Goal: Contribute content

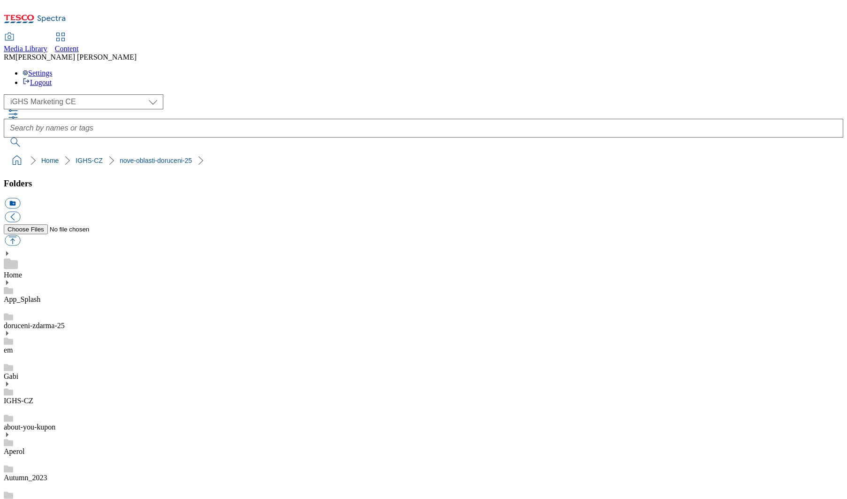
select select "flare-ighs-ce-mktg"
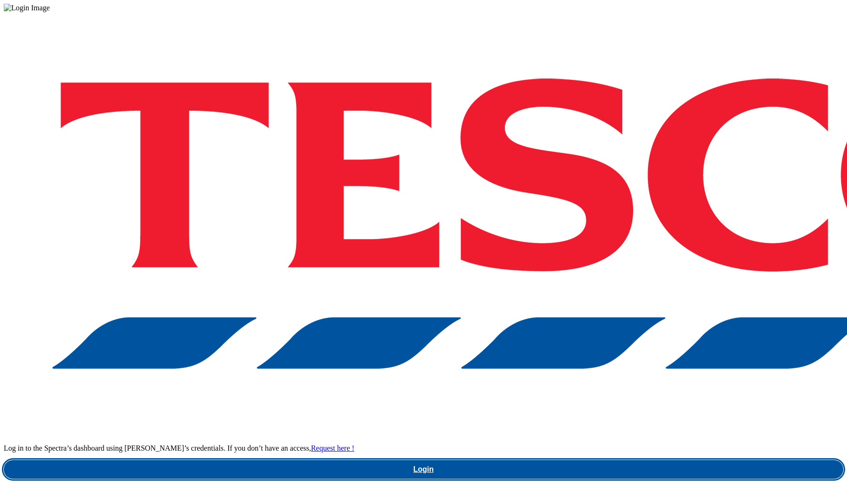
click at [631, 460] on link "Login" at bounding box center [423, 469] width 839 height 19
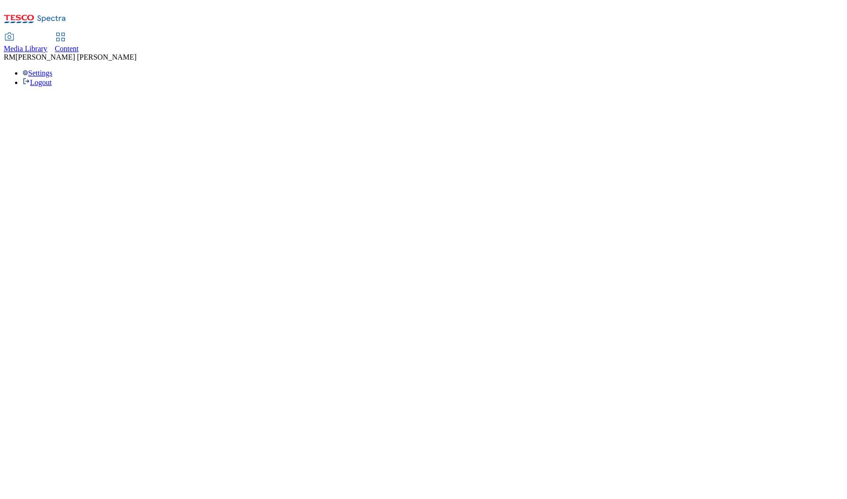
select select "flare-ighs-ce-mktg"
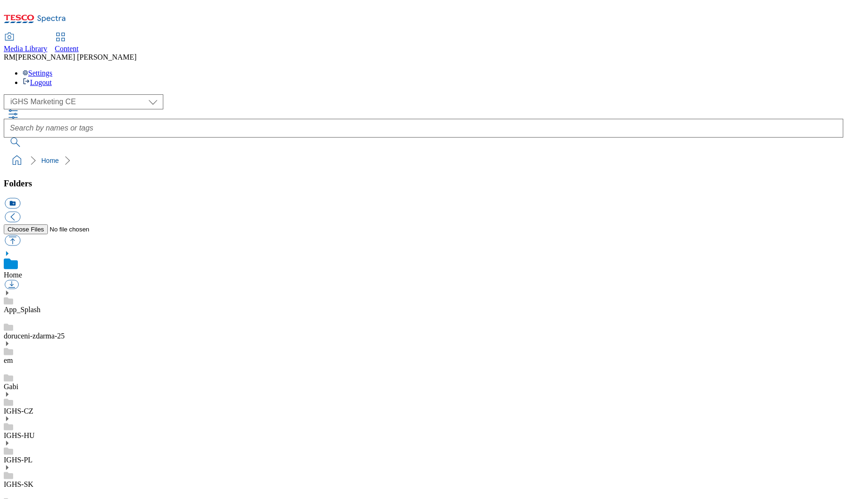
click at [188, 94] on div "( optional ) GHS Marketing UK iGHS Marketing CE MCA CZ MCA HU MCA SK iGHS Marke…" at bounding box center [423, 101] width 839 height 15
click at [33, 407] on link "IGHS-CZ" at bounding box center [19, 411] width 30 height 8
click at [10, 381] on icon at bounding box center [7, 384] width 7 height 7
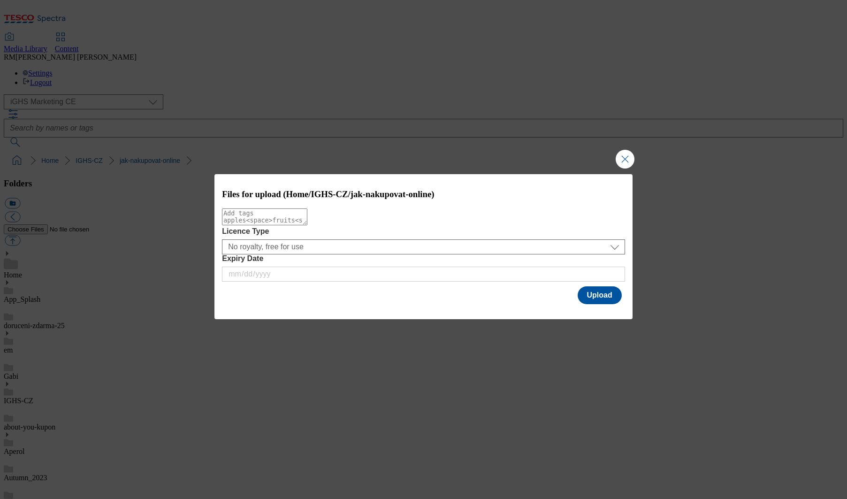
click at [285, 225] on textarea "Modal" at bounding box center [264, 216] width 85 height 17
type textarea "updated_map"
click at [606, 291] on button "Upload" at bounding box center [600, 295] width 44 height 18
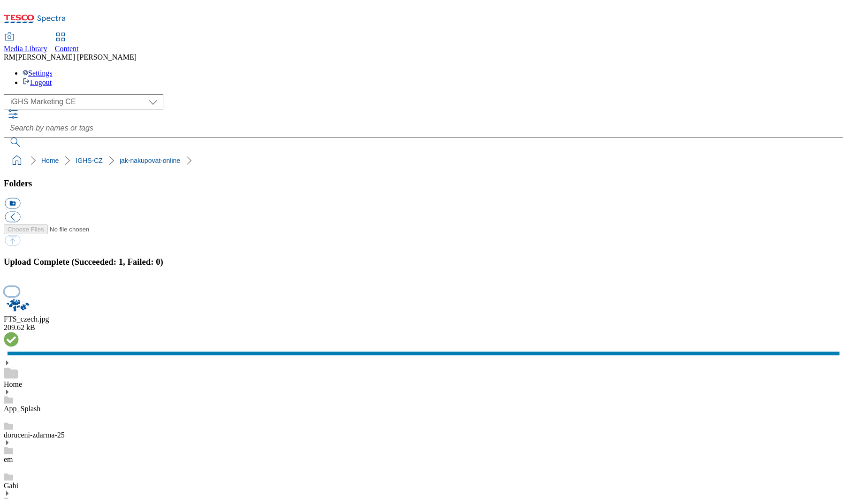
click at [19, 296] on button "button" at bounding box center [12, 291] width 14 height 9
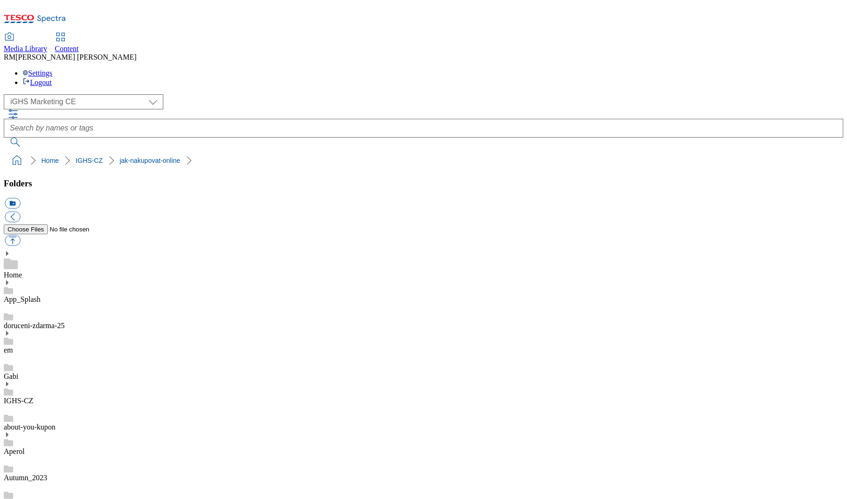
checkbox input "false"
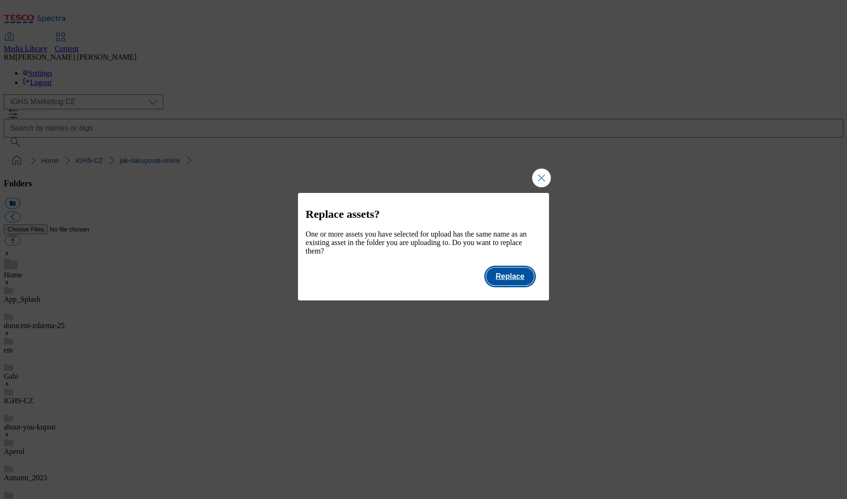
click at [506, 280] on button "Replace" at bounding box center [509, 276] width 47 height 18
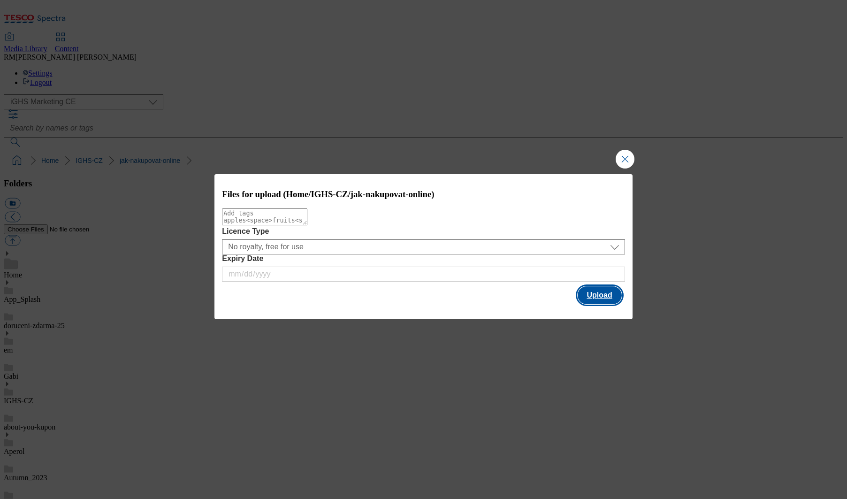
click at [592, 297] on button "Upload" at bounding box center [600, 295] width 44 height 18
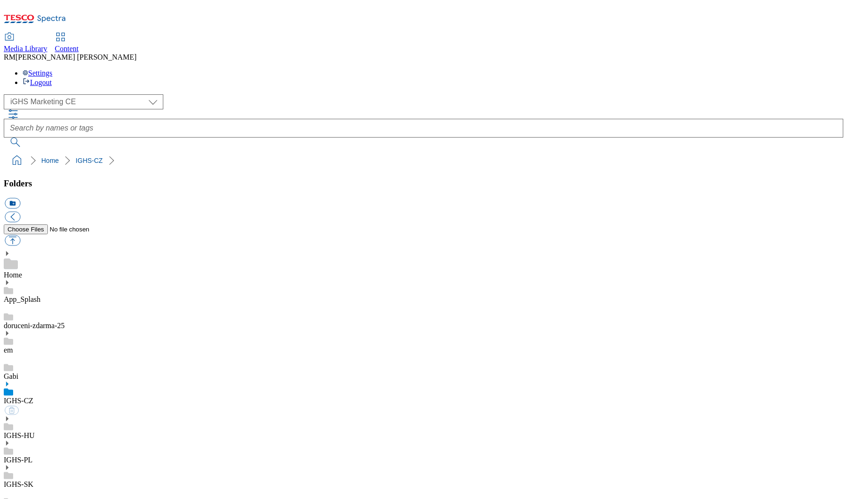
select select "flare-ighs-ce-mktg"
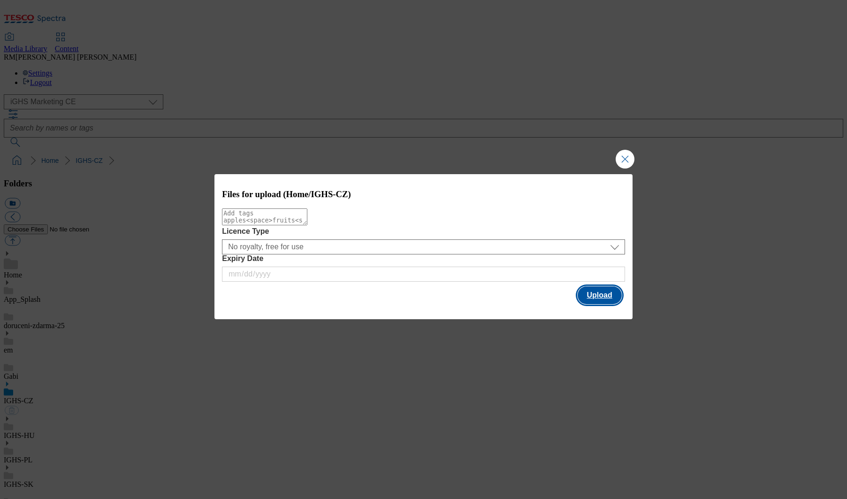
click at [590, 294] on button "Upload" at bounding box center [600, 295] width 44 height 18
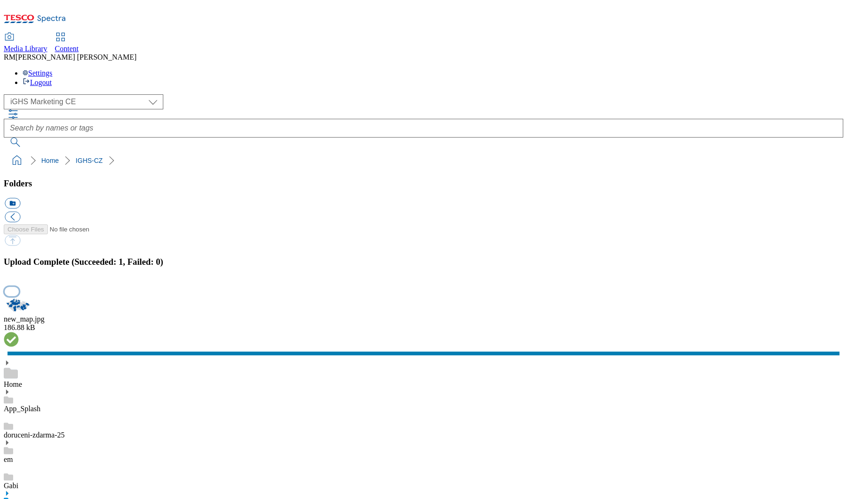
click at [19, 296] on button "button" at bounding box center [12, 291] width 14 height 9
